Goal: Information Seeking & Learning: Find specific fact

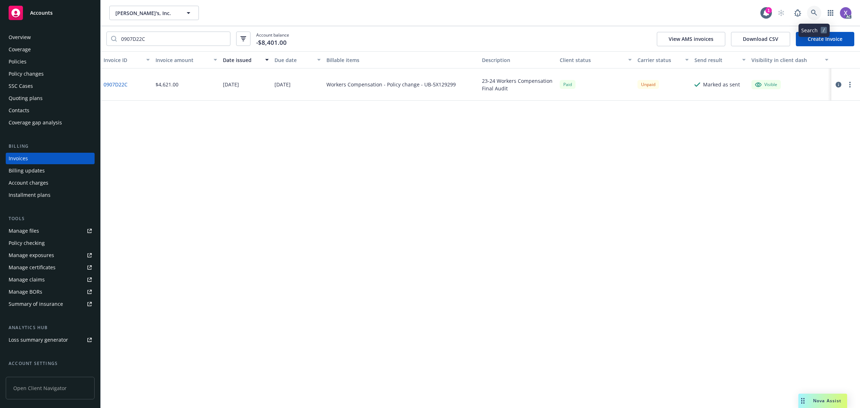
click at [812, 15] on icon at bounding box center [814, 13] width 6 height 6
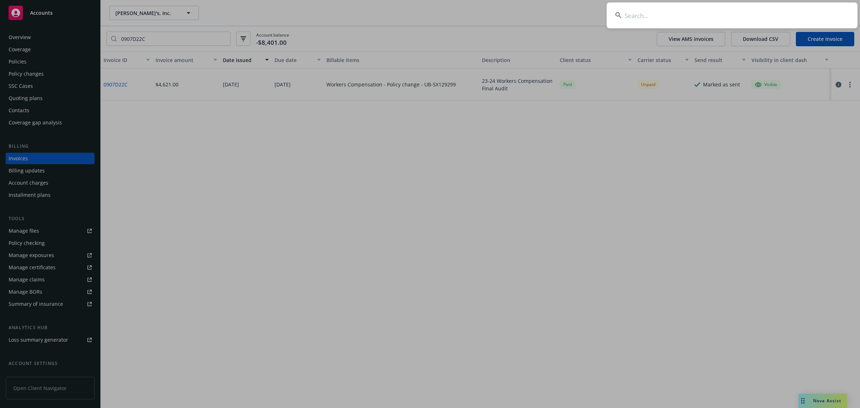
click at [686, 15] on input at bounding box center [732, 16] width 251 height 26
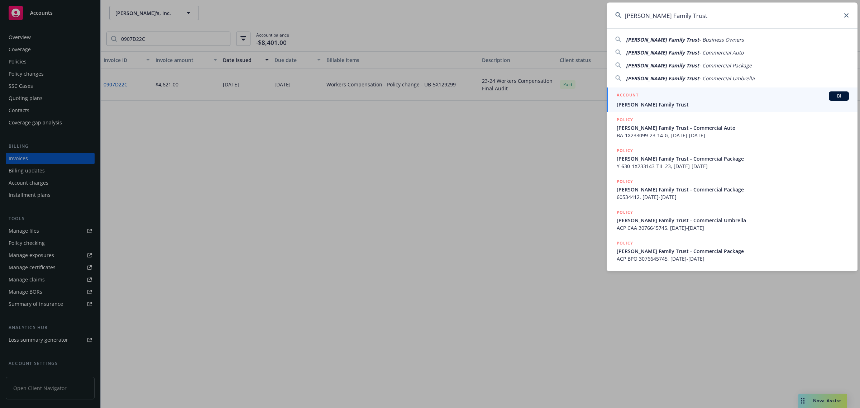
type input "[PERSON_NAME] Family Trust"
click at [659, 98] on div "ACCOUNT BI" at bounding box center [733, 95] width 232 height 9
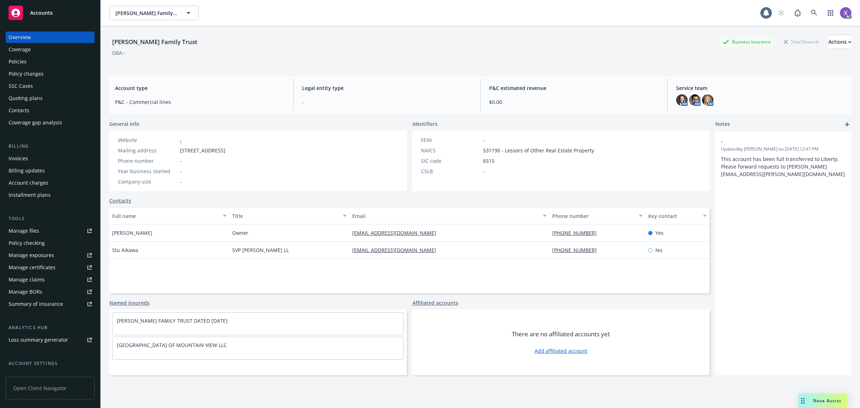
click at [15, 158] on div "Invoices" at bounding box center [18, 158] width 19 height 11
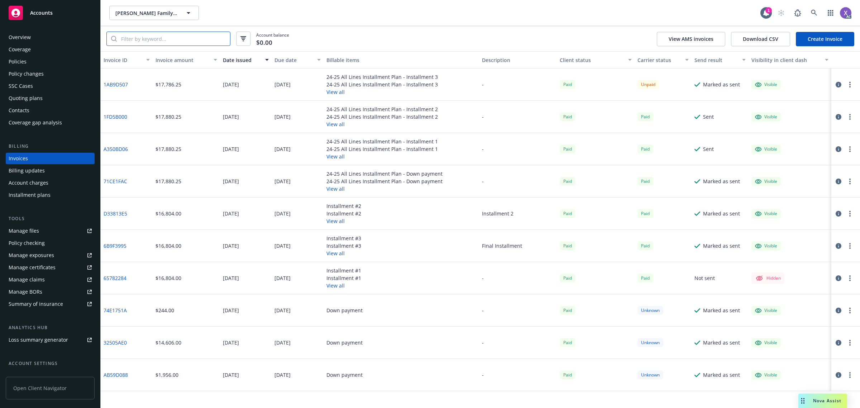
click at [181, 39] on input "search" at bounding box center [173, 39] width 113 height 14
paste input "1AB9D507"
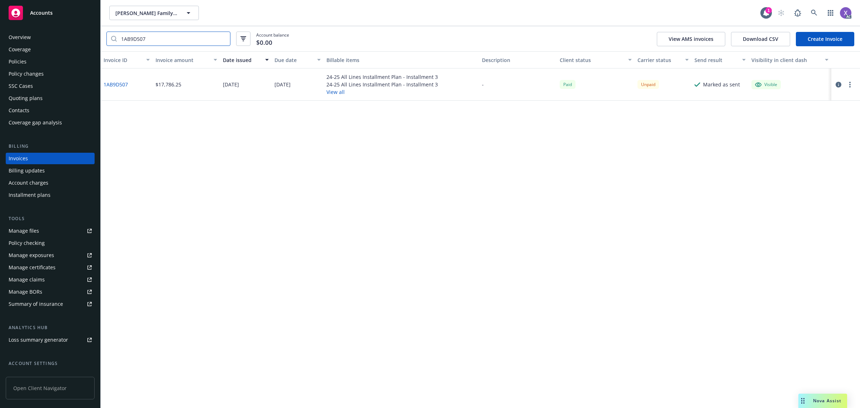
type input "1AB9D507"
drag, startPoint x: 449, startPoint y: 87, endPoint x: 403, endPoint y: 86, distance: 45.5
click at [403, 86] on div "24-25 All Lines Installment Plan - Installment 3 24-25 All Lines Installment Pl…" at bounding box center [401, 84] width 155 height 32
copy div "Installment 3"
click at [617, 350] on div "Invoice ID Invoice amount Date issued Due date Billable items Description Clien…" at bounding box center [480, 229] width 759 height 356
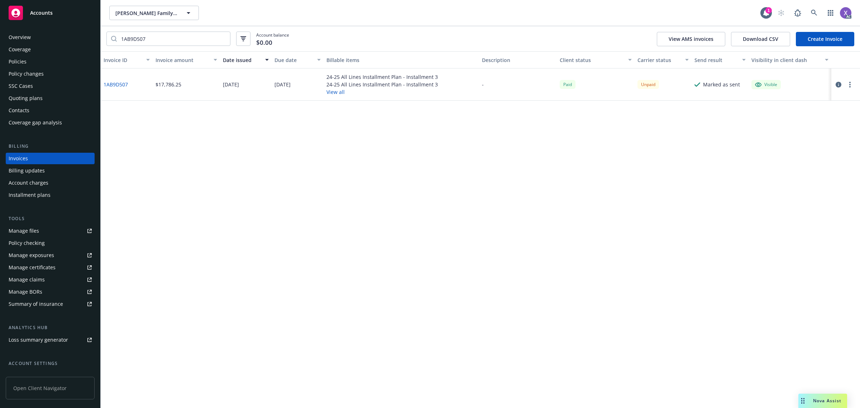
click at [13, 59] on div "Policies" at bounding box center [18, 61] width 18 height 11
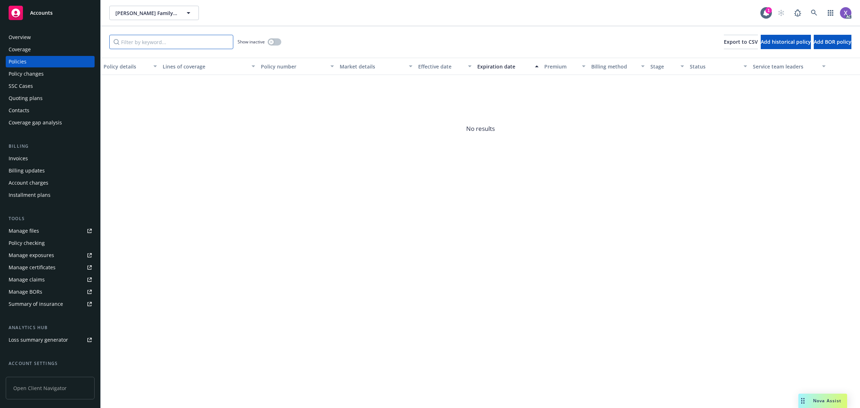
click at [193, 45] on input "Filter by keyword..." at bounding box center [171, 42] width 124 height 14
paste input "Y-630-1X233143-TIL-24"
type input "Y-630-1X233143-TIL-24"
click at [277, 41] on button "button" at bounding box center [275, 41] width 14 height 7
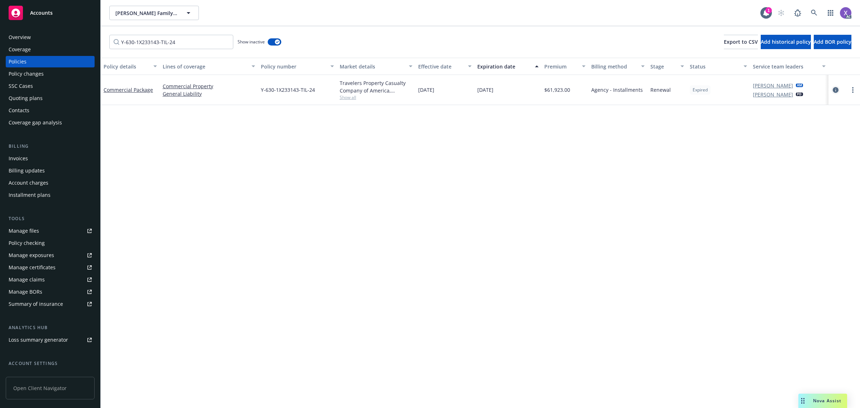
click at [833, 90] on icon "circleInformation" at bounding box center [836, 90] width 6 height 6
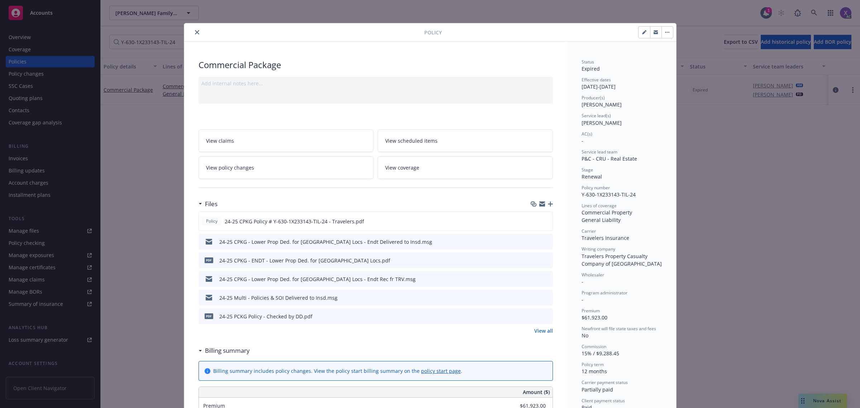
click at [195, 32] on icon "close" at bounding box center [197, 32] width 4 height 4
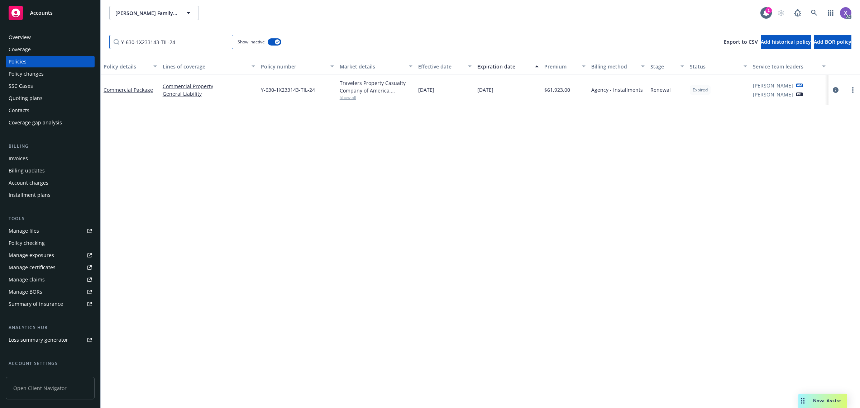
drag, startPoint x: 183, startPoint y: 40, endPoint x: 67, endPoint y: 45, distance: 115.5
click at [67, 45] on div "Accounts Overview Coverage Policies Policy changes SSC Cases Quoting plans Cont…" at bounding box center [430, 204] width 860 height 408
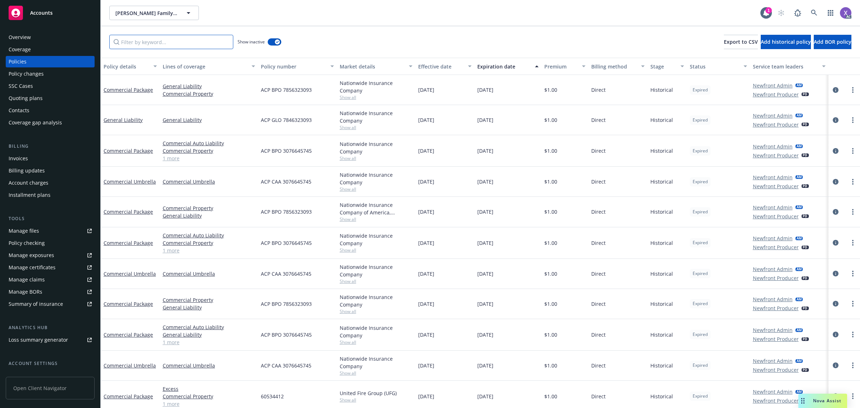
click at [191, 40] on input "Filter by keyword..." at bounding box center [171, 42] width 124 height 14
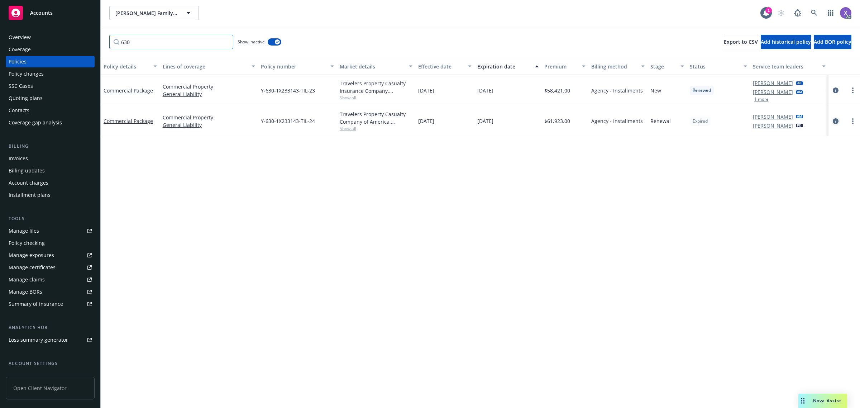
type input "630"
click at [836, 119] on icon "circleInformation" at bounding box center [836, 121] width 6 height 6
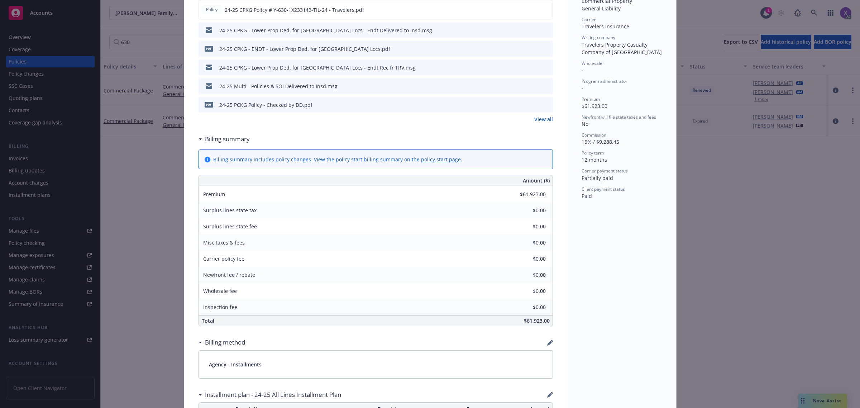
scroll to position [201, 0]
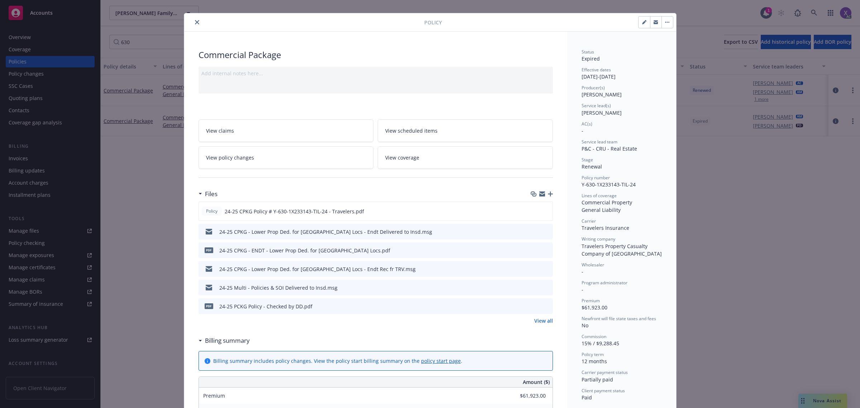
scroll to position [0, 0]
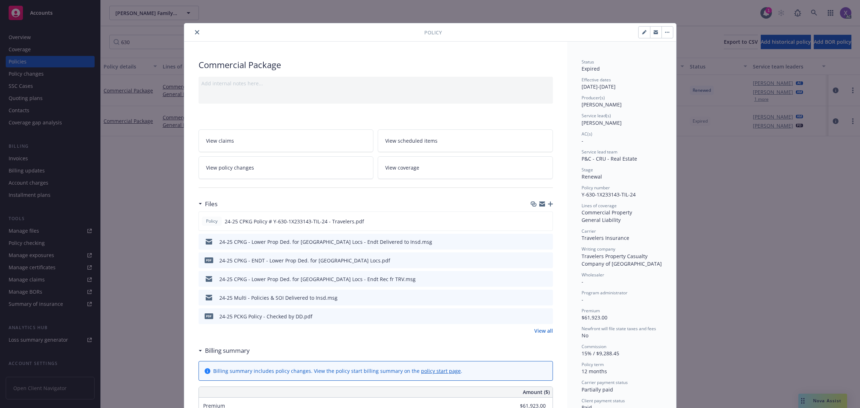
click at [195, 31] on icon "close" at bounding box center [197, 32] width 4 height 4
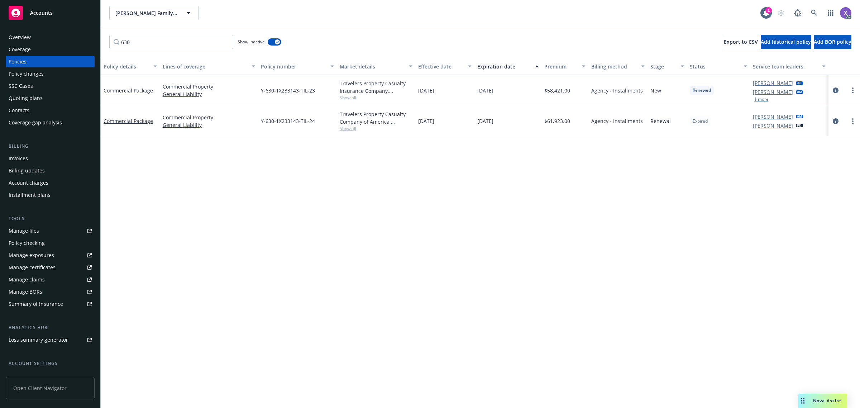
click at [22, 157] on div "Invoices" at bounding box center [18, 158] width 19 height 11
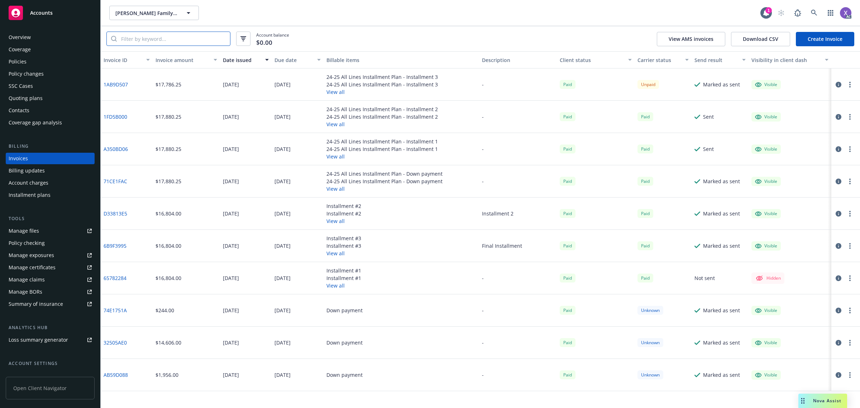
click at [177, 41] on input "search" at bounding box center [173, 39] width 113 height 14
paste input "1AB9D507"
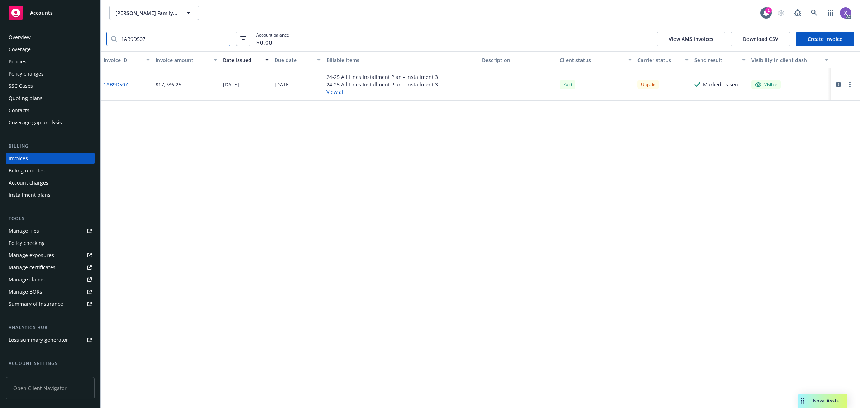
type input "1AB9D507"
click at [118, 85] on link "1AB9D507" at bounding box center [116, 85] width 24 height 8
click at [838, 85] on icon "button" at bounding box center [839, 85] width 6 height 6
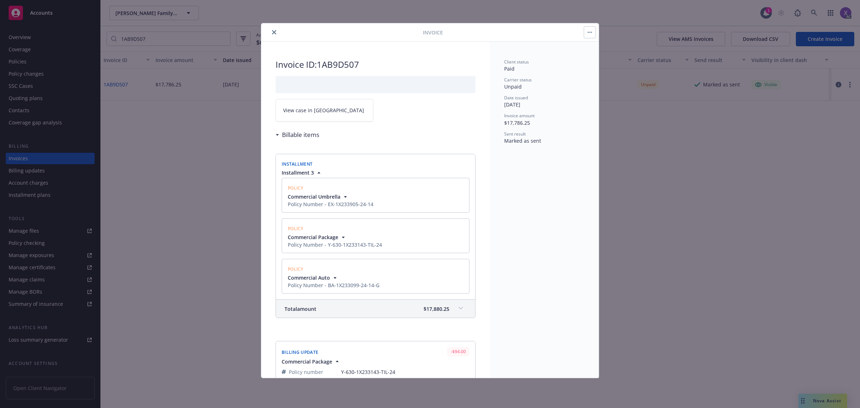
click at [346, 198] on icon "button" at bounding box center [345, 196] width 7 height 7
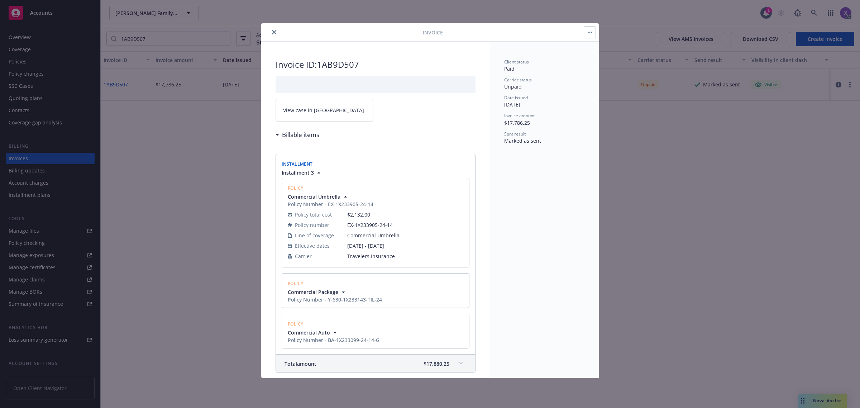
scroll to position [134, 0]
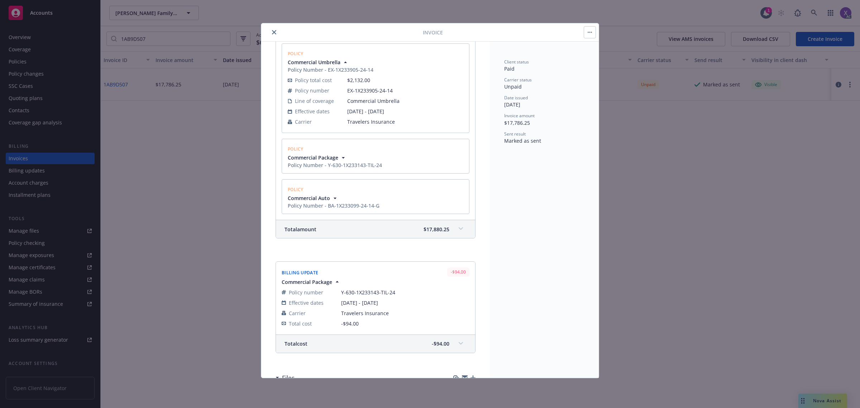
click at [345, 160] on icon "button" at bounding box center [343, 157] width 7 height 7
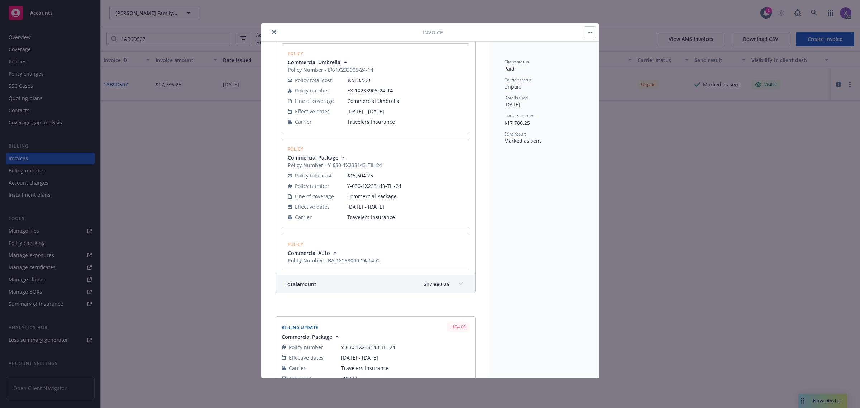
click at [332, 253] on icon "button" at bounding box center [334, 252] width 7 height 7
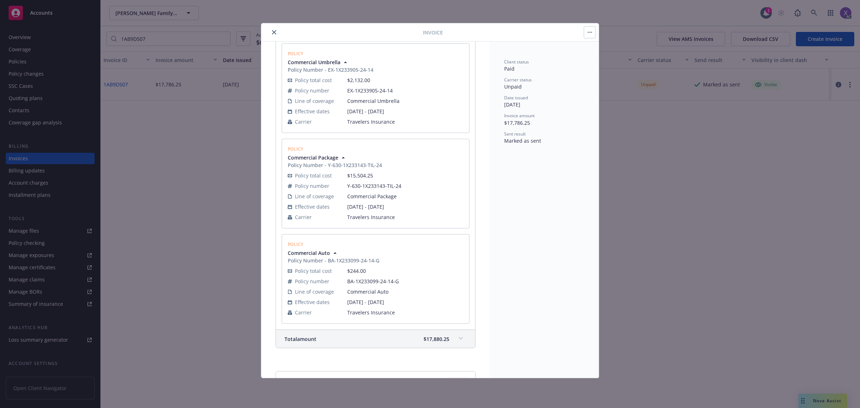
click at [408, 352] on div "Installment Installment 3 Policy Commercial Umbrella Policy Number - EX-1X23390…" at bounding box center [376, 183] width 200 height 351
click at [547, 348] on div "Client status Paid Carrier status Unpaid Date issued 05/05/2025 Invoice amount …" at bounding box center [544, 210] width 109 height 336
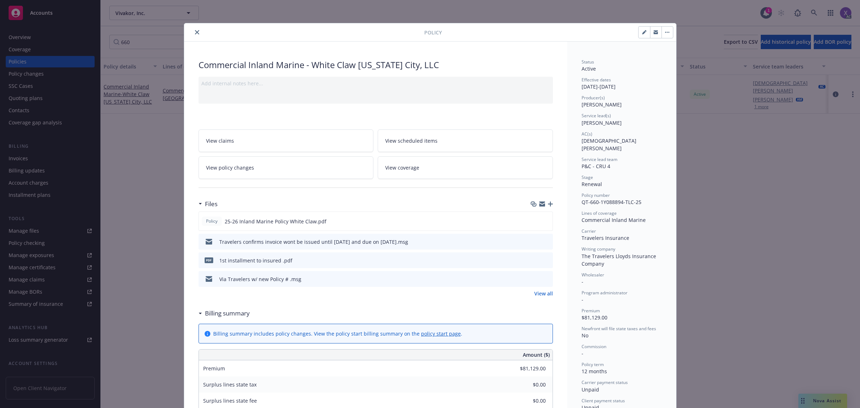
click at [193, 34] on button "close" at bounding box center [197, 32] width 9 height 9
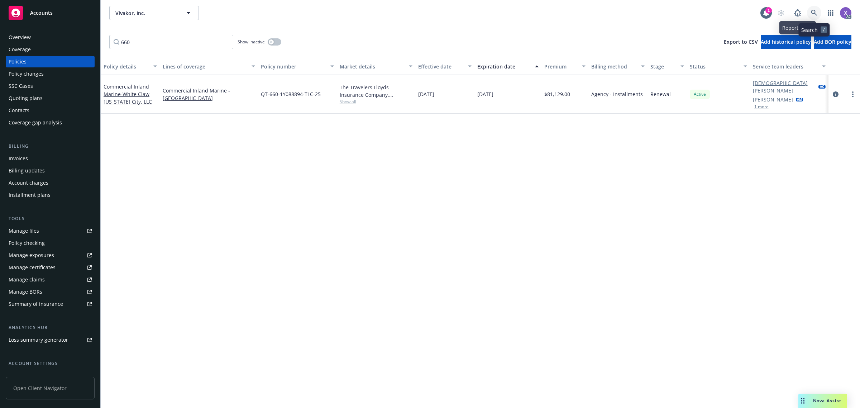
click at [811, 11] on icon at bounding box center [814, 13] width 6 height 6
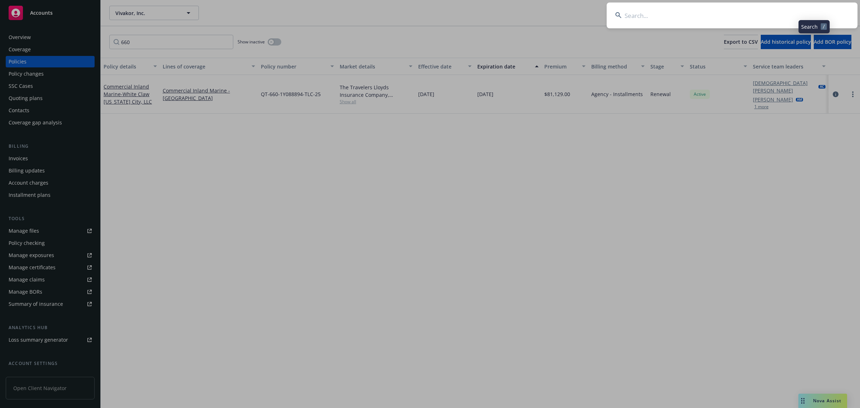
click at [726, 19] on input at bounding box center [732, 16] width 251 height 26
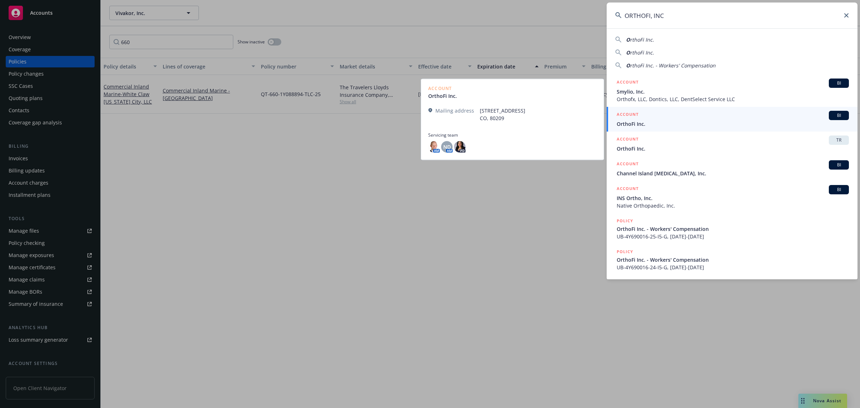
type input "ORTHOFI, INC"
click at [660, 122] on span "OrthoFi Inc." at bounding box center [733, 124] width 232 height 8
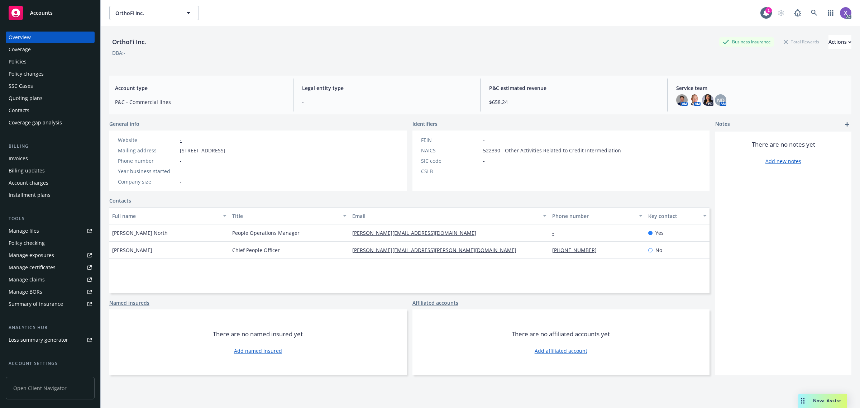
click at [17, 158] on div "Invoices" at bounding box center [18, 158] width 19 height 11
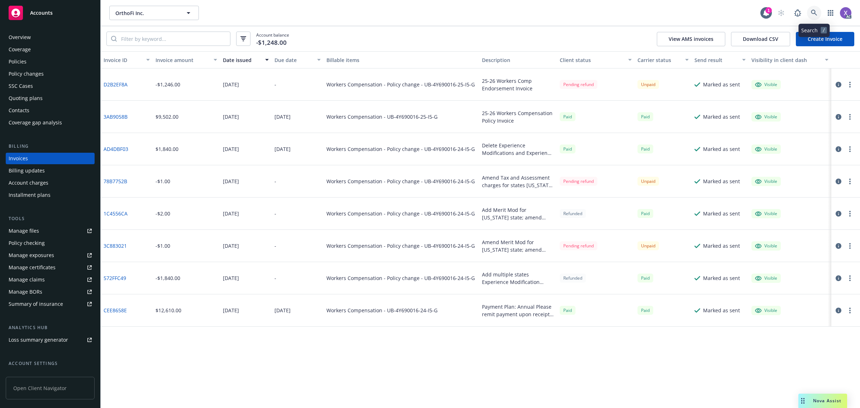
click at [818, 13] on link at bounding box center [814, 13] width 14 height 14
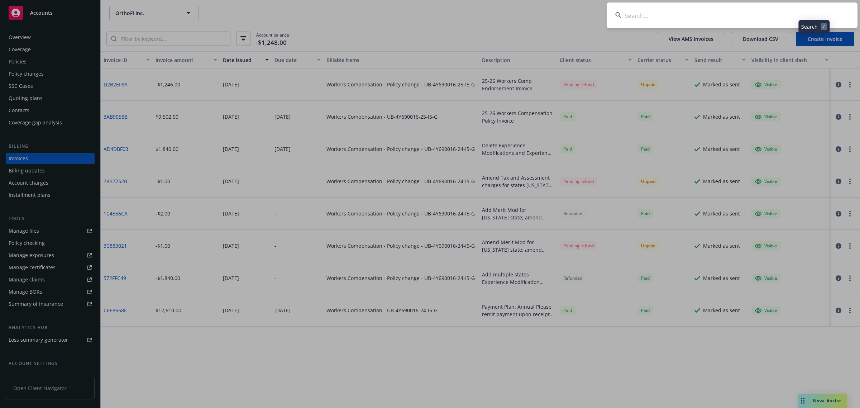
click at [711, 10] on input at bounding box center [732, 16] width 251 height 26
type input "PLANET LABS"
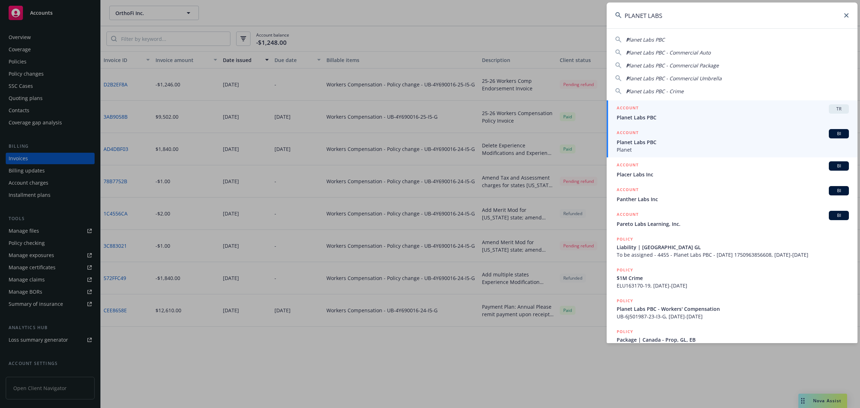
click at [650, 145] on span "Planet Labs PBC" at bounding box center [733, 142] width 232 height 8
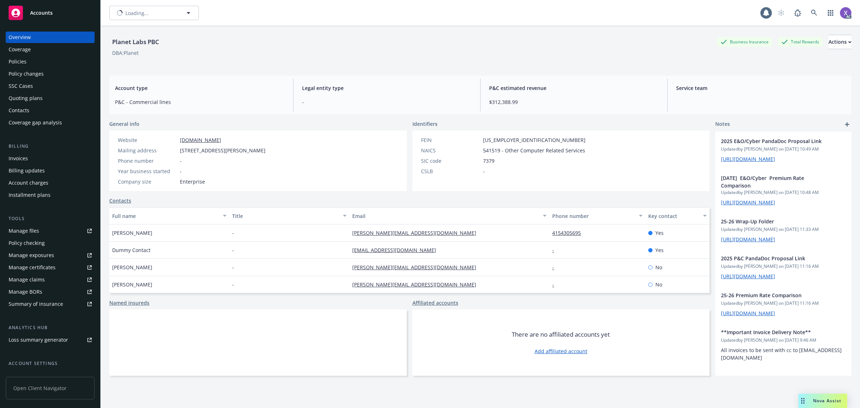
click at [15, 159] on div "Invoices" at bounding box center [18, 158] width 19 height 11
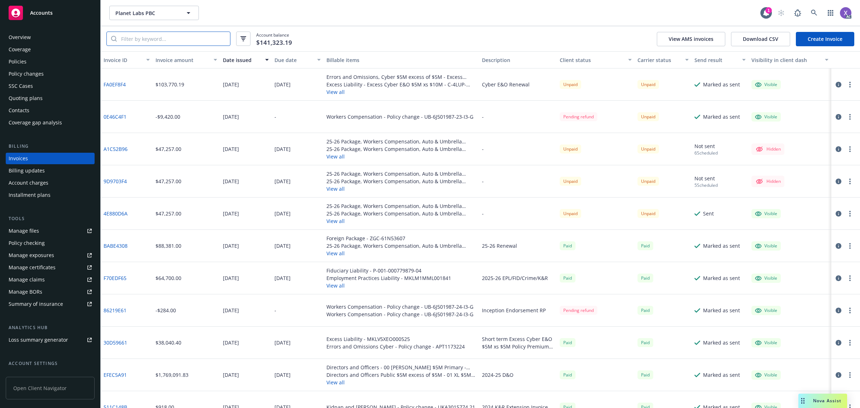
click at [167, 37] on input "search" at bounding box center [173, 39] width 113 height 14
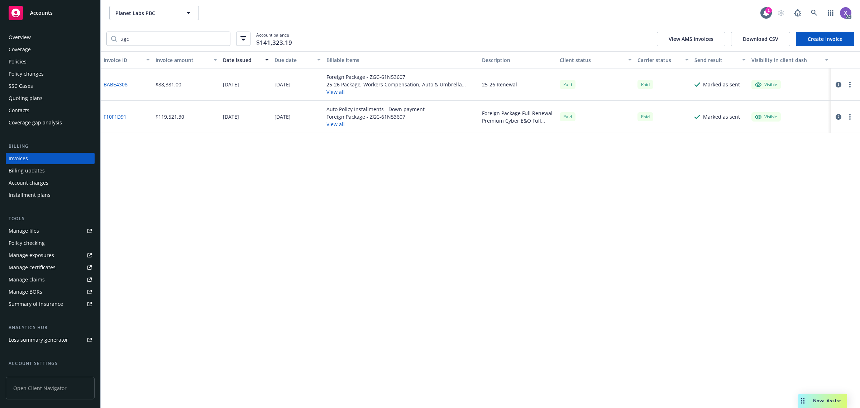
click at [116, 83] on link "BABE4308" at bounding box center [116, 85] width 24 height 8
drag, startPoint x: 148, startPoint y: 44, endPoint x: 104, endPoint y: 39, distance: 44.0
click at [104, 39] on div "zgc Account balance $141,323.19 View AMS invoices Download CSV Create Invoice" at bounding box center [480, 38] width 759 height 25
paste input "630-6J485565"
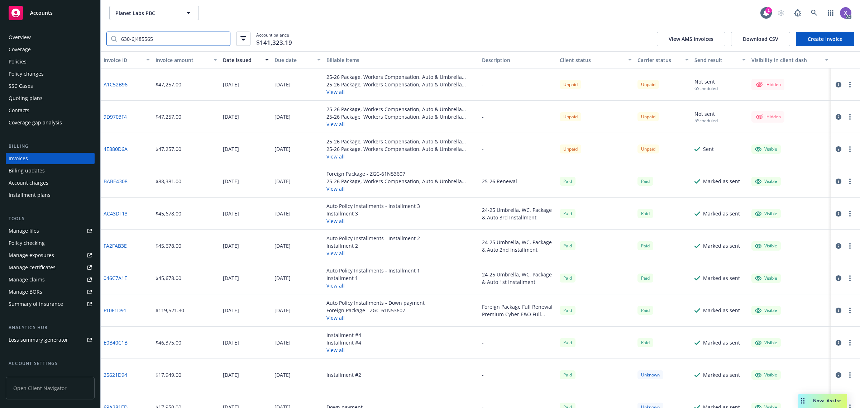
type input "630-6J485565"
click at [208, 39] on input "630-6J485565" at bounding box center [173, 39] width 113 height 14
click at [123, 147] on link "4E880D6A" at bounding box center [116, 149] width 24 height 8
click at [112, 149] on link "4E880D6A" at bounding box center [116, 149] width 24 height 8
click at [25, 61] on div "Policies" at bounding box center [18, 61] width 18 height 11
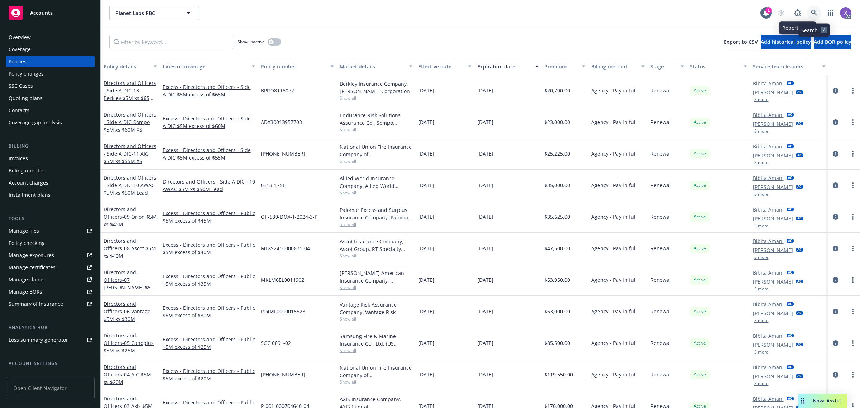
click at [817, 16] on link at bounding box center [814, 13] width 14 height 14
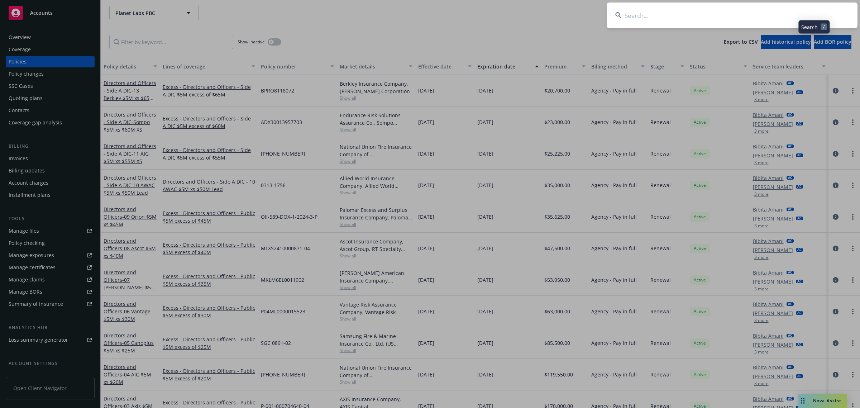
click at [724, 17] on input at bounding box center [732, 16] width 251 height 26
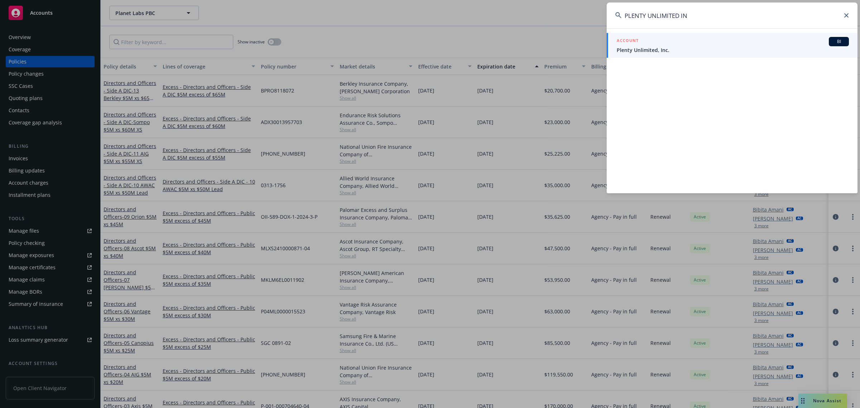
type input "PLENTY UNLIMITED I"
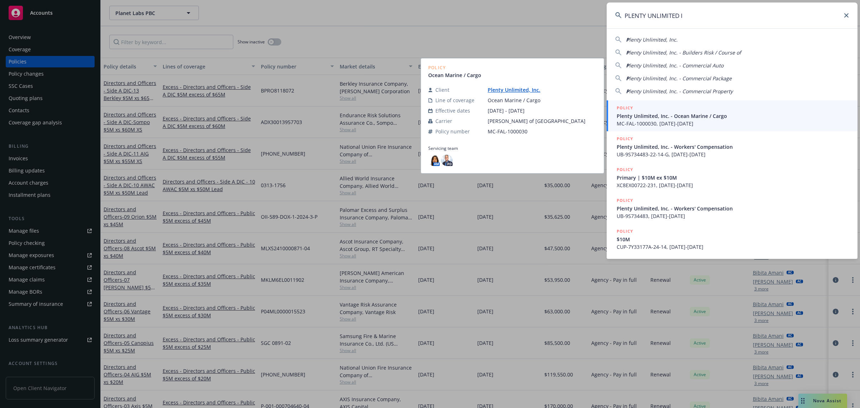
click at [649, 116] on span "Plenty Unlimited, Inc. - Ocean Marine / Cargo" at bounding box center [733, 116] width 232 height 8
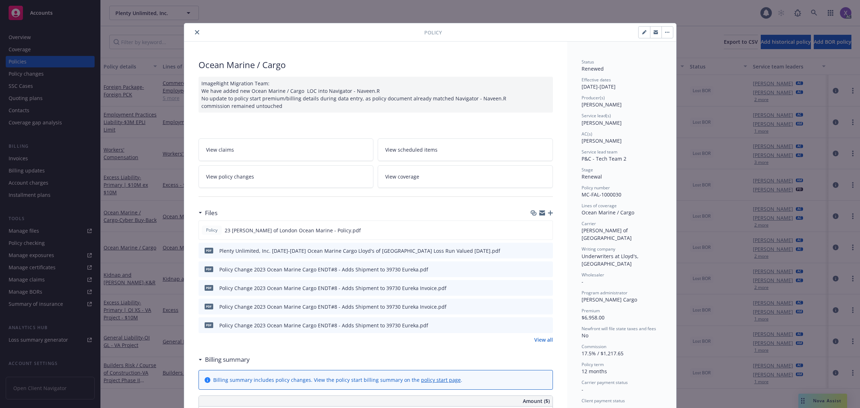
click at [199, 30] on div at bounding box center [305, 32] width 237 height 9
click at [195, 34] on icon "close" at bounding box center [197, 32] width 4 height 4
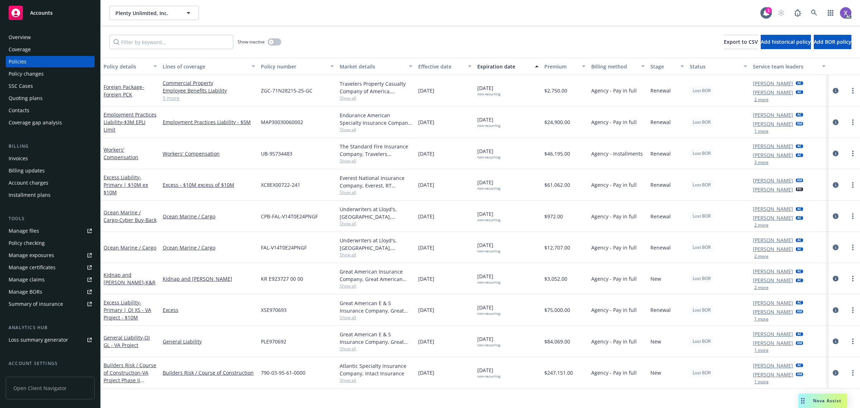
click at [15, 161] on div "Invoices" at bounding box center [18, 158] width 19 height 11
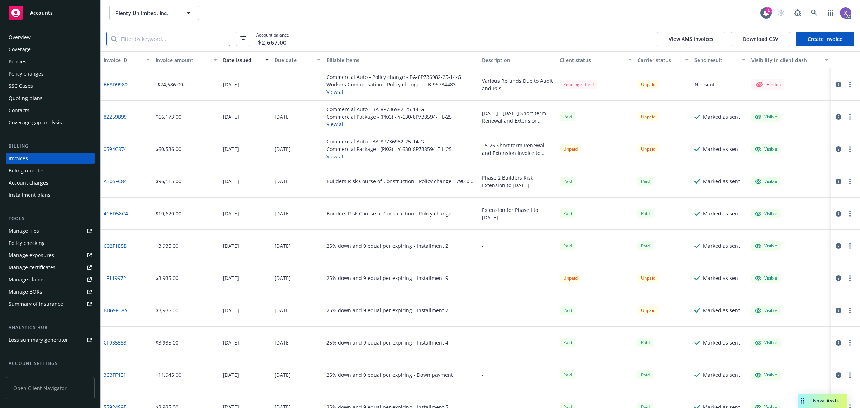
click at [182, 38] on input "search" at bounding box center [173, 39] width 113 height 14
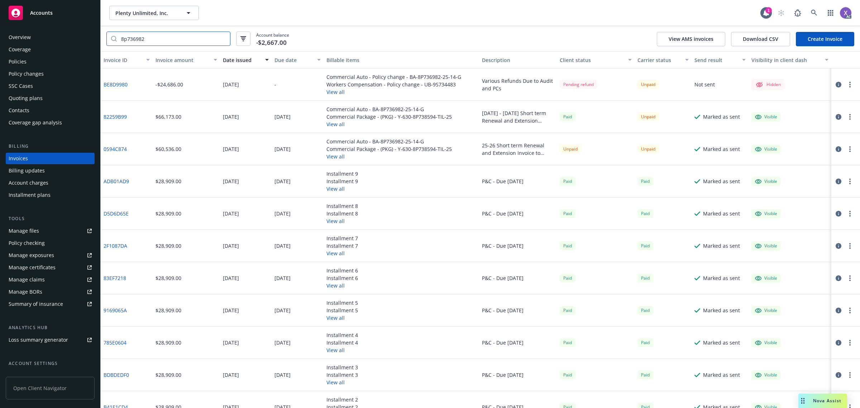
type input "8p736982"
click at [115, 115] on link "82259B99" at bounding box center [115, 117] width 23 height 8
click at [812, 15] on icon at bounding box center [814, 13] width 6 height 6
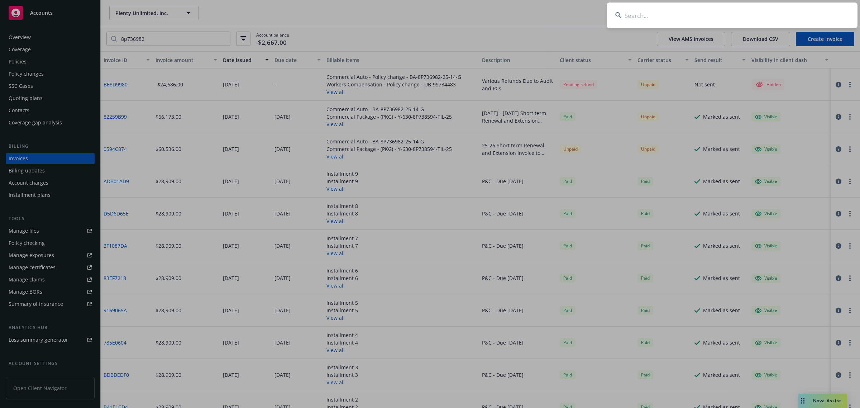
type input "v"
click at [726, 22] on input "v" at bounding box center [732, 16] width 251 height 26
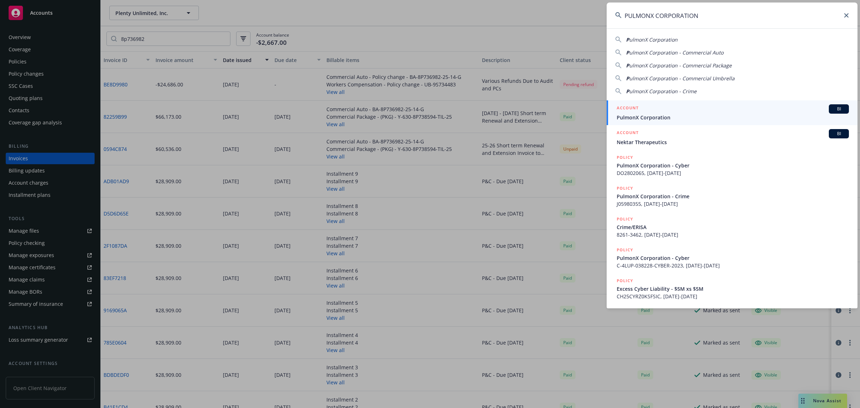
type input "PULMONX CORPORATION"
click at [651, 118] on span "PulmonX Corporation" at bounding box center [733, 118] width 232 height 8
